Goal: Navigation & Orientation: Find specific page/section

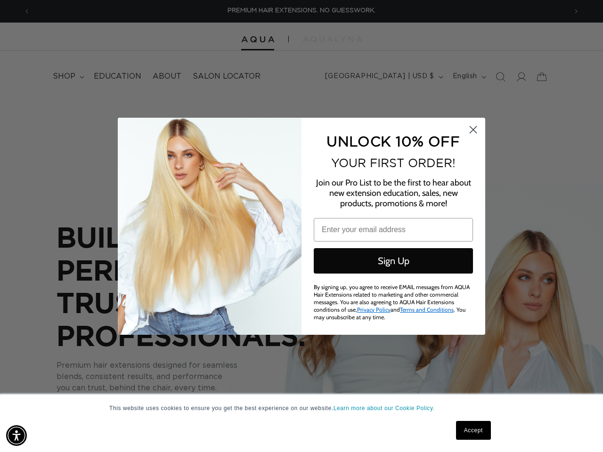
click at [301, 226] on div "UNLOCK 10% OFF YOUR FIRST ORDER! Join our Pro List to be the first to hear abou…" at bounding box center [388, 226] width 174 height 198
click at [16, 435] on img "Accessibility Menu" at bounding box center [16, 435] width 21 height 21
